Goal: Transaction & Acquisition: Book appointment/travel/reservation

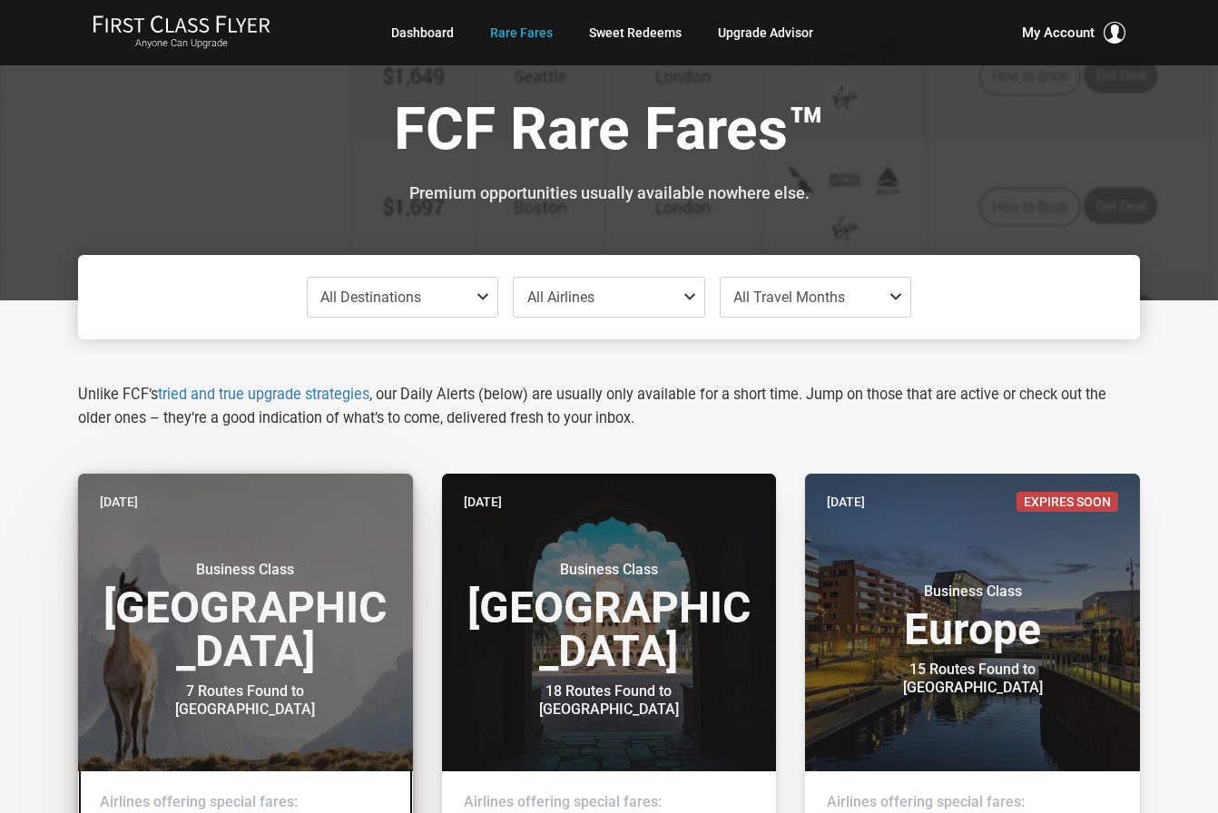
click at [237, 616] on h3 "Business Class South America" at bounding box center [245, 617] width 291 height 113
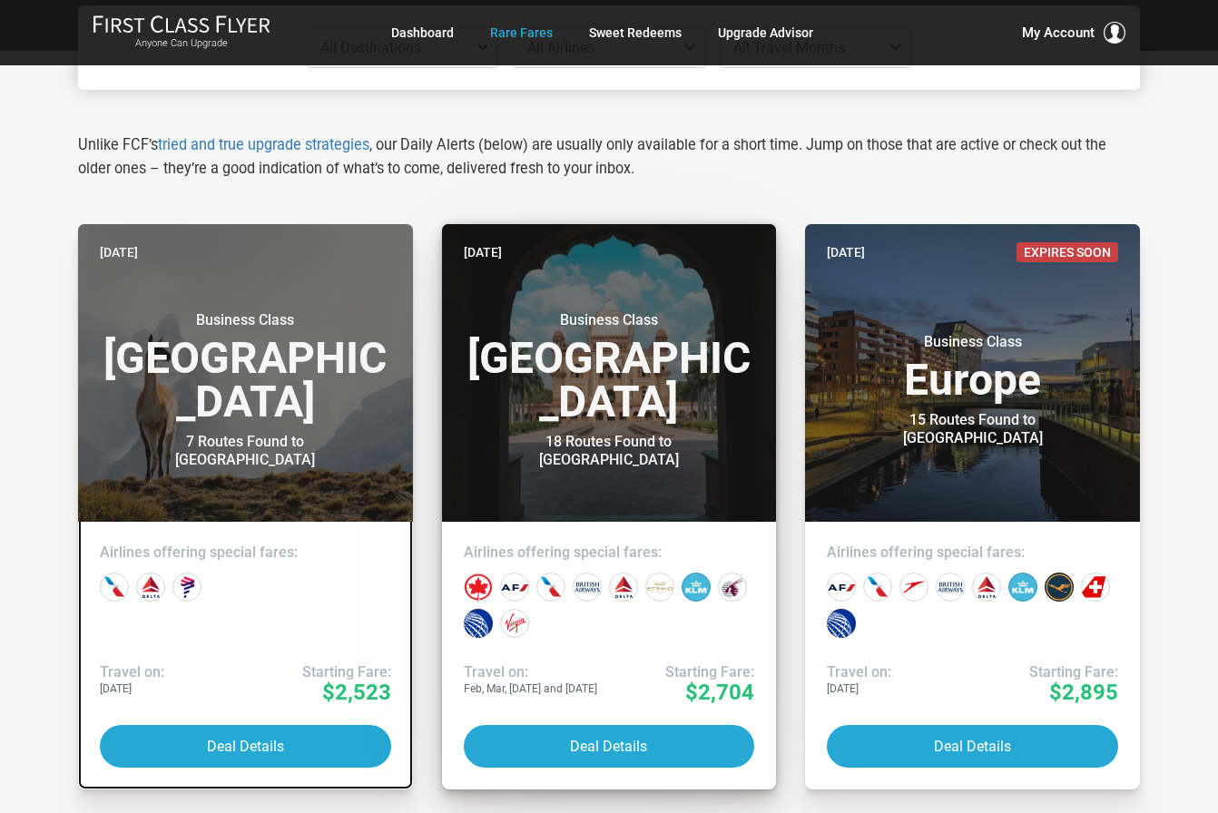
scroll to position [272, 0]
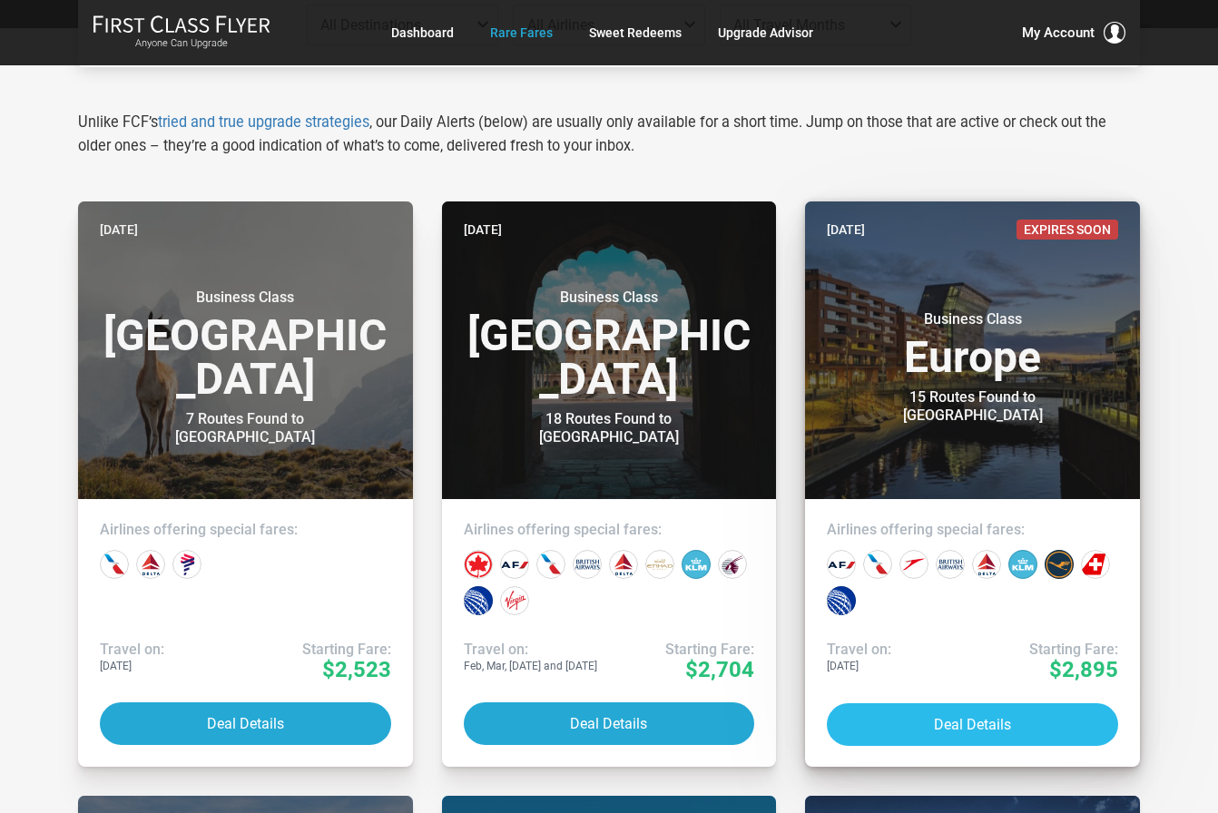
click at [934, 723] on button "Deal Details" at bounding box center [972, 724] width 291 height 43
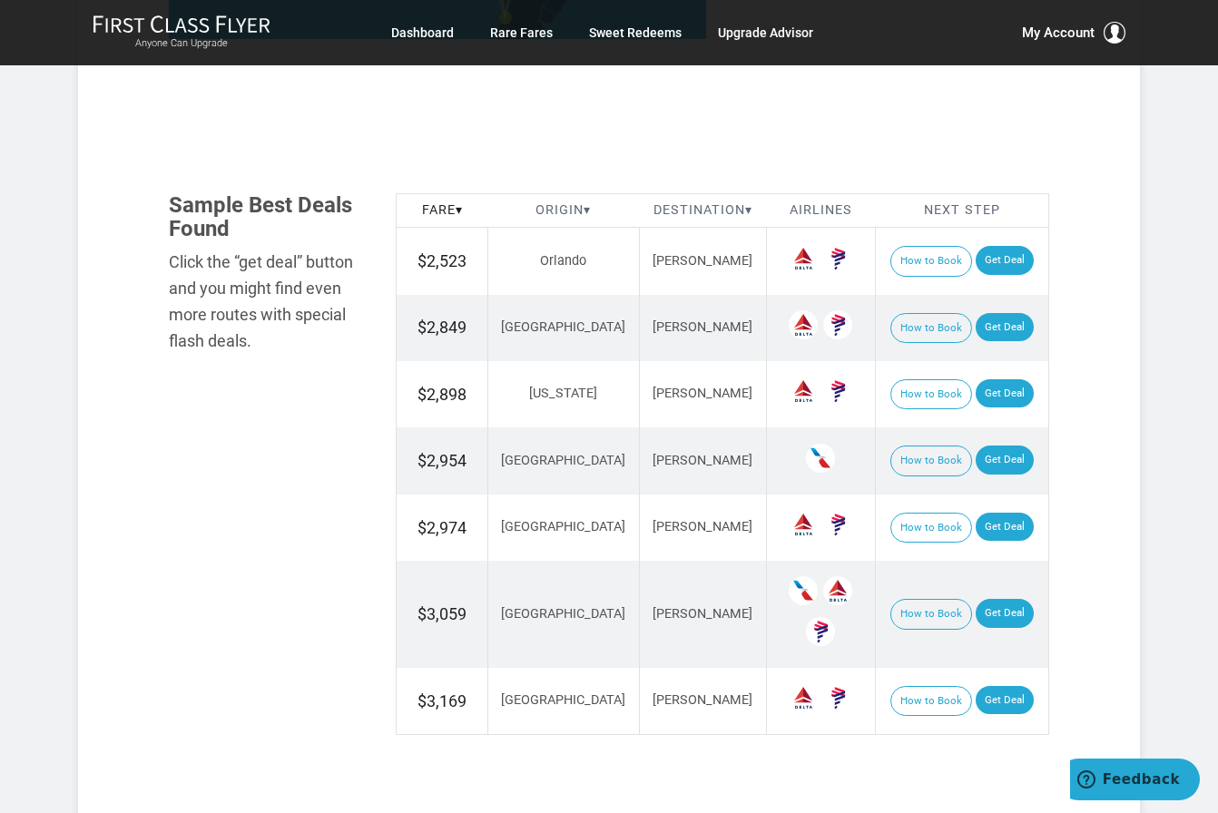
scroll to position [998, 0]
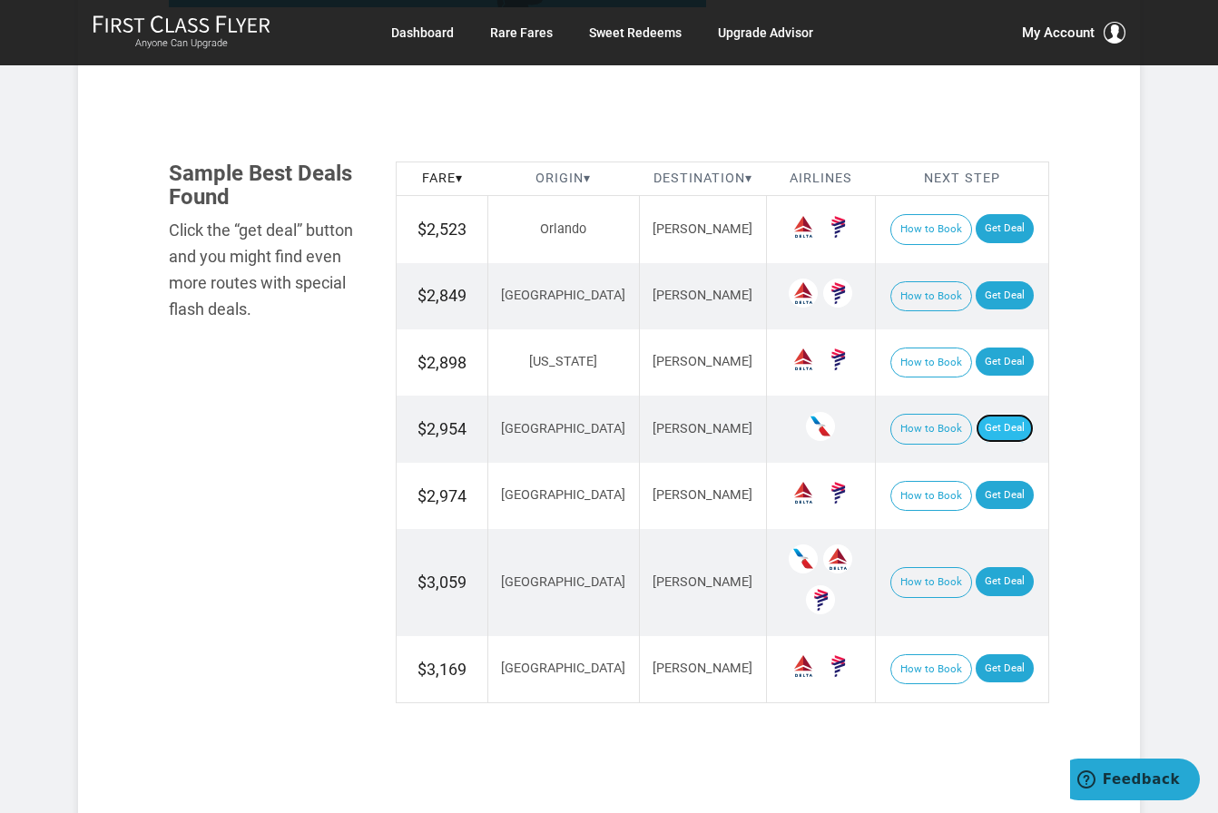
click at [976, 422] on link "Get Deal" at bounding box center [1005, 428] width 58 height 29
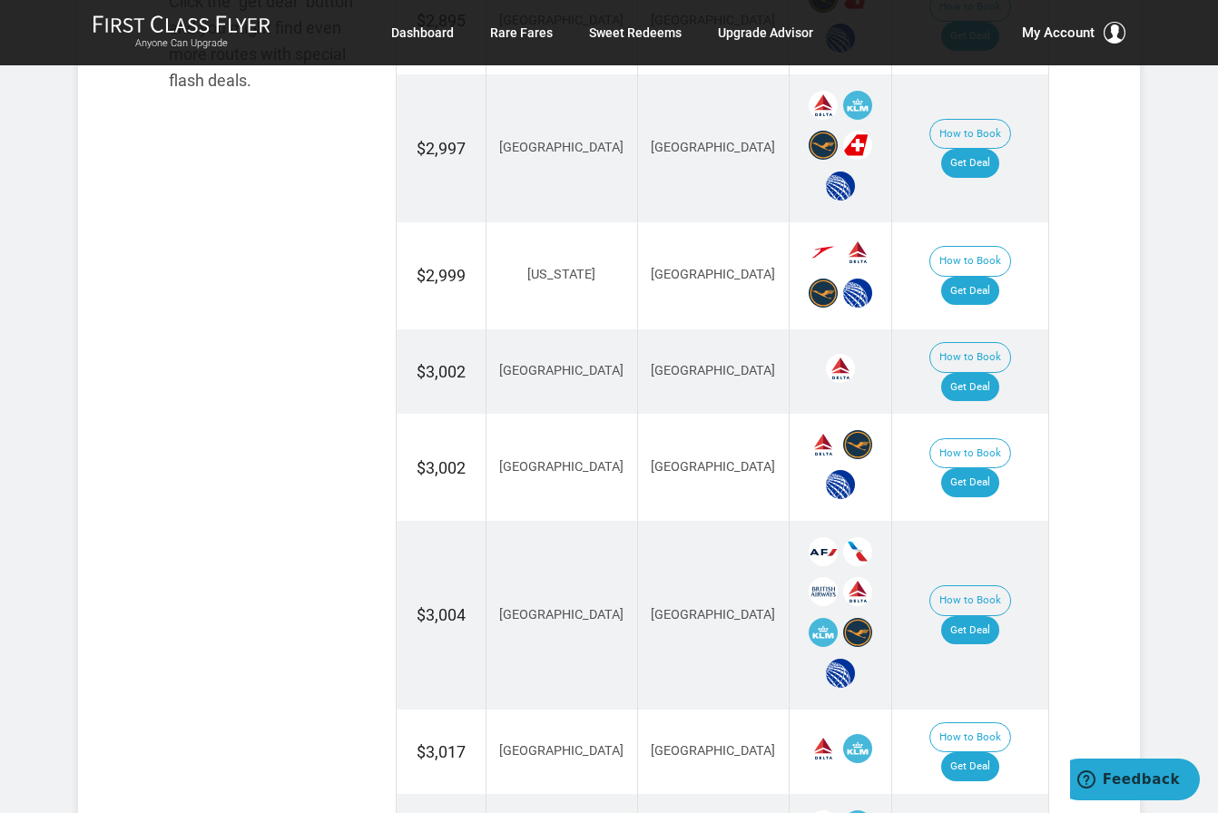
scroll to position [1271, 0]
